Goal: Check status: Check status

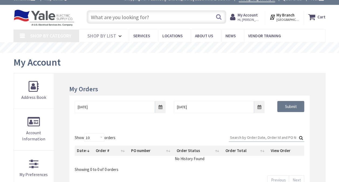
type input "[PERSON_NAME][GEOGRAPHIC_DATA][STREET_ADDRESS][PERSON_NAME][GEOGRAPHIC_DATA]"
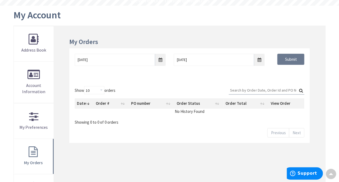
scroll to position [81, 0]
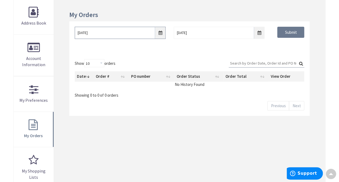
click at [161, 34] on input "9/24/2025" at bounding box center [120, 33] width 91 height 12
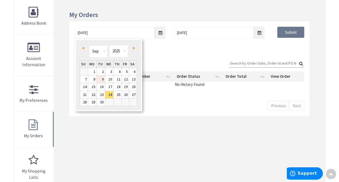
click at [100, 79] on link "9" at bounding box center [101, 78] width 8 height 7
type input "09/09/2025"
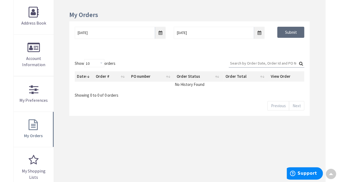
click at [292, 33] on input "Submit" at bounding box center [290, 32] width 27 height 11
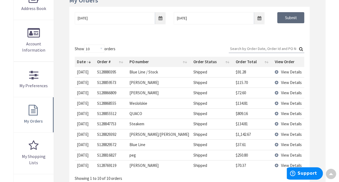
scroll to position [108, 0]
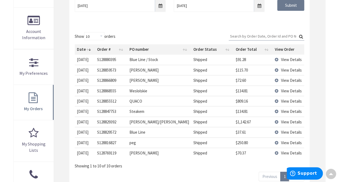
click at [273, 99] on td "View Details" at bounding box center [288, 101] width 32 height 10
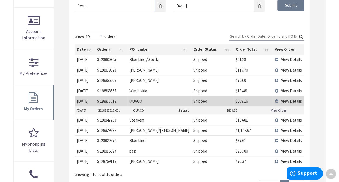
click at [278, 108] on link "View Order" at bounding box center [278, 110] width 15 height 5
click at [272, 129] on td "View Details" at bounding box center [288, 130] width 32 height 10
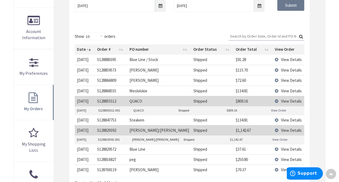
click at [272, 129] on td "View Details" at bounding box center [288, 130] width 32 height 10
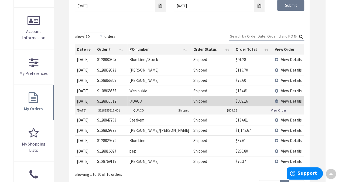
click at [273, 79] on td "View Details" at bounding box center [288, 80] width 32 height 10
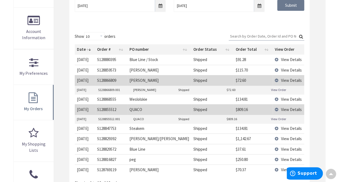
click at [272, 69] on td "View Details" at bounding box center [288, 70] width 32 height 10
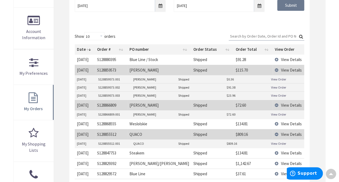
click at [276, 87] on link "View Order" at bounding box center [278, 87] width 15 height 5
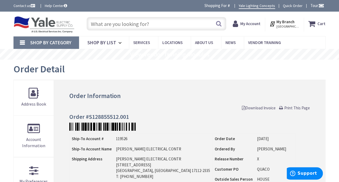
click at [281, 109] on link "Print This Page" at bounding box center [294, 108] width 31 height 6
click at [282, 107] on link "Print This Page" at bounding box center [294, 108] width 31 height 6
click at [280, 107] on link "Print This Page" at bounding box center [294, 108] width 31 height 6
click at [288, 108] on span "Print This Page" at bounding box center [297, 107] width 26 height 5
